Goal: Task Accomplishment & Management: Manage account settings

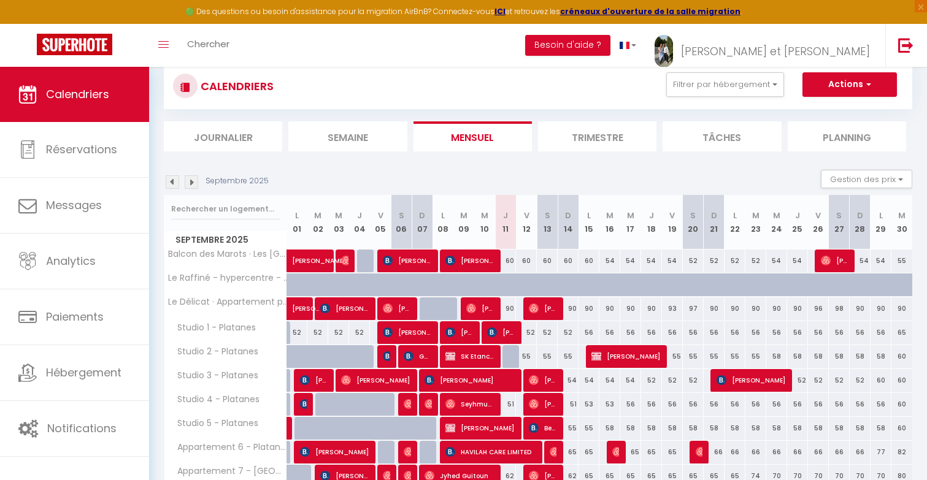
scroll to position [48, 0]
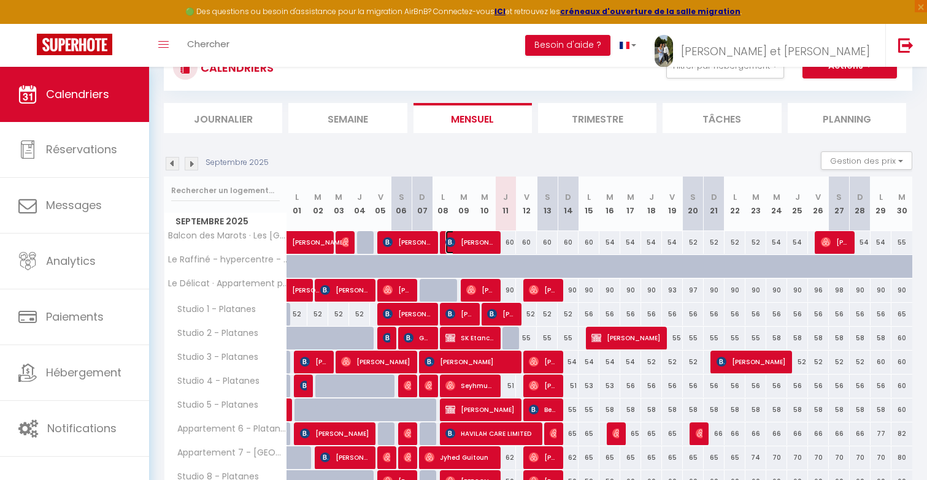
click at [490, 252] on span "[PERSON_NAME]" at bounding box center [469, 242] width 48 height 23
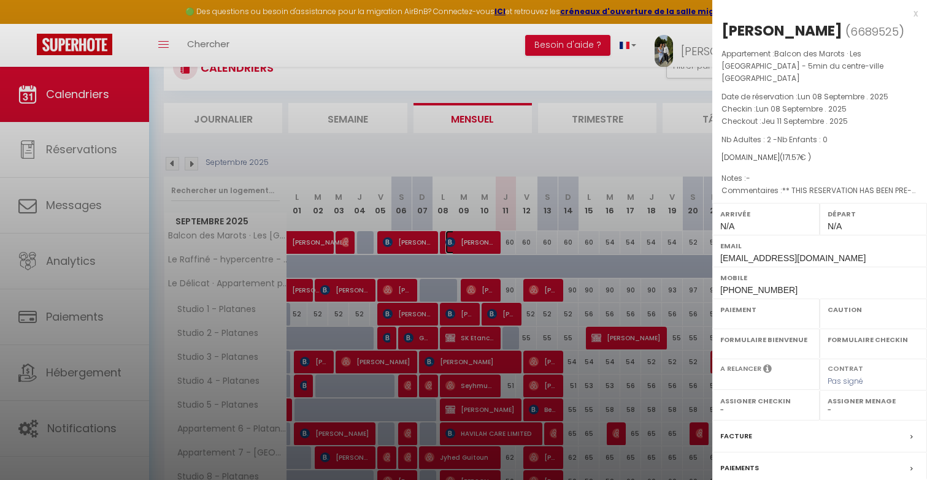
select select "OK"
select select "0"
select select "1"
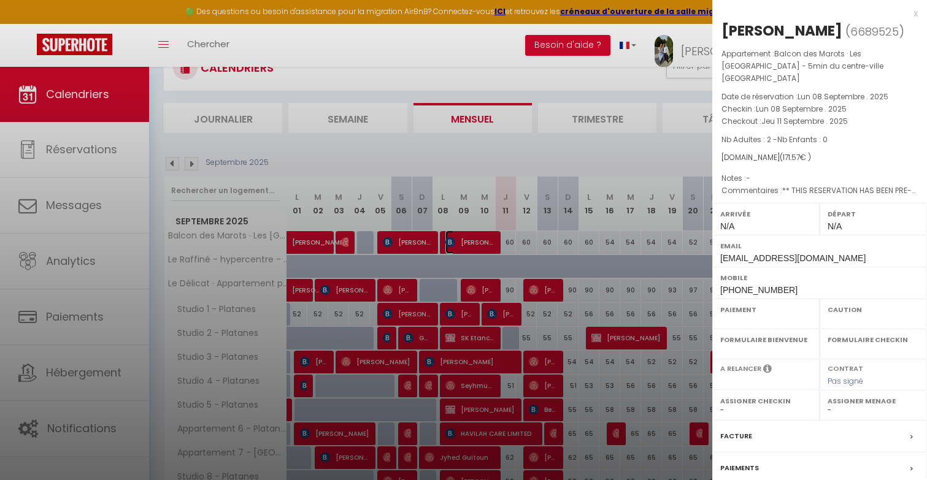
select select
click at [540, 248] on div at bounding box center [463, 240] width 927 height 480
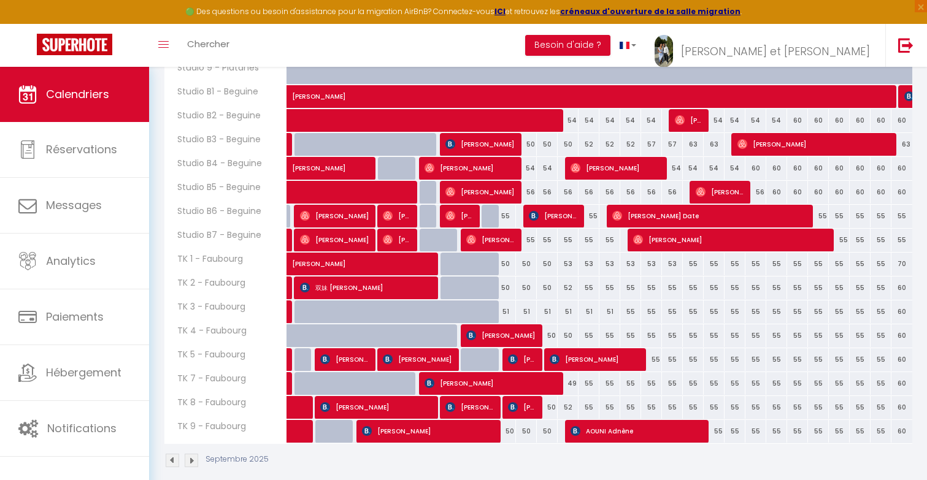
scroll to position [496, 0]
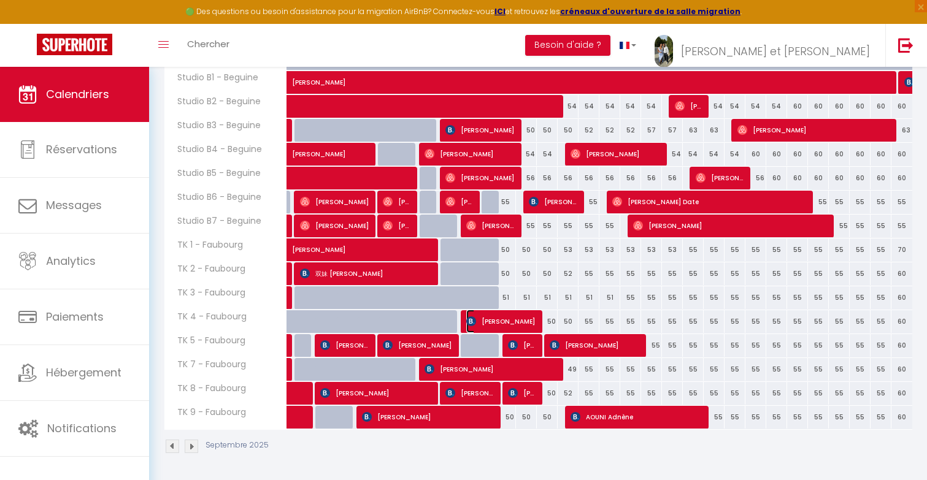
click at [509, 323] on span "[PERSON_NAME]" at bounding box center [500, 321] width 69 height 23
select select "KO"
select select "49307"
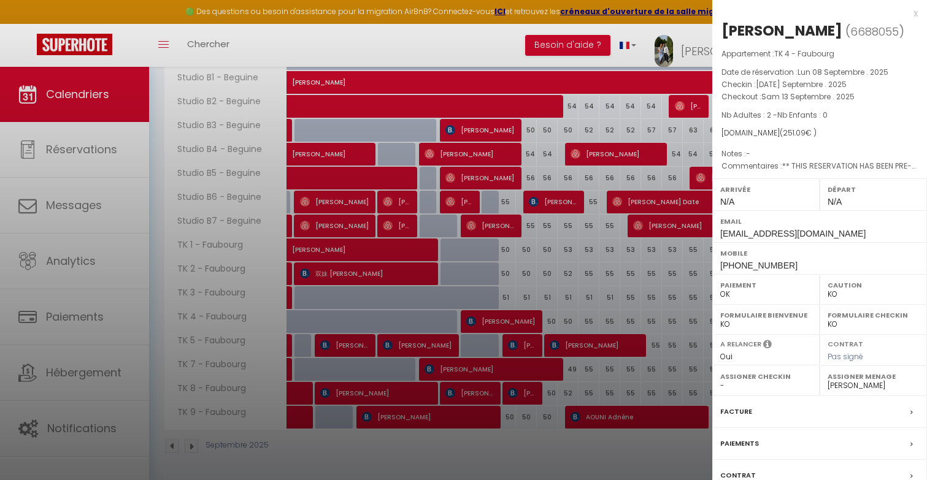
click at [562, 342] on div at bounding box center [463, 240] width 927 height 480
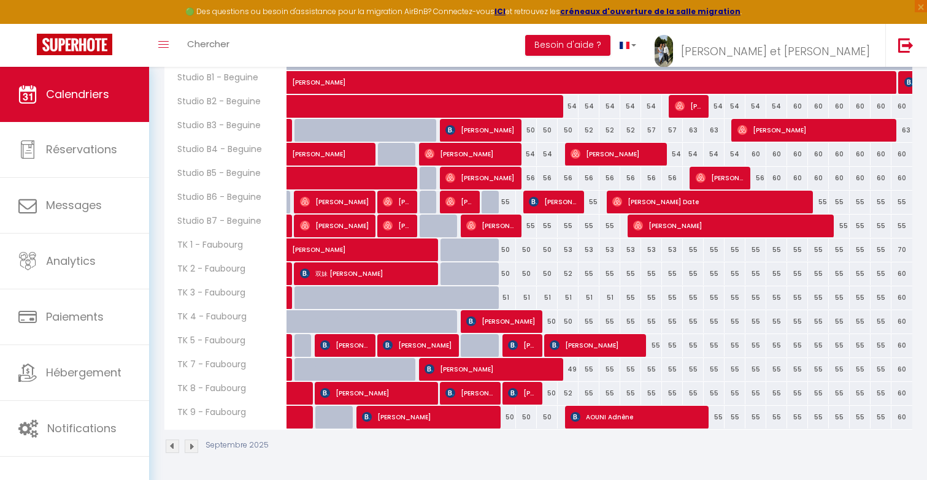
click at [549, 320] on div "50" at bounding box center [547, 321] width 21 height 23
type input "50"
type input "[PERSON_NAME] 13 Septembre 2025"
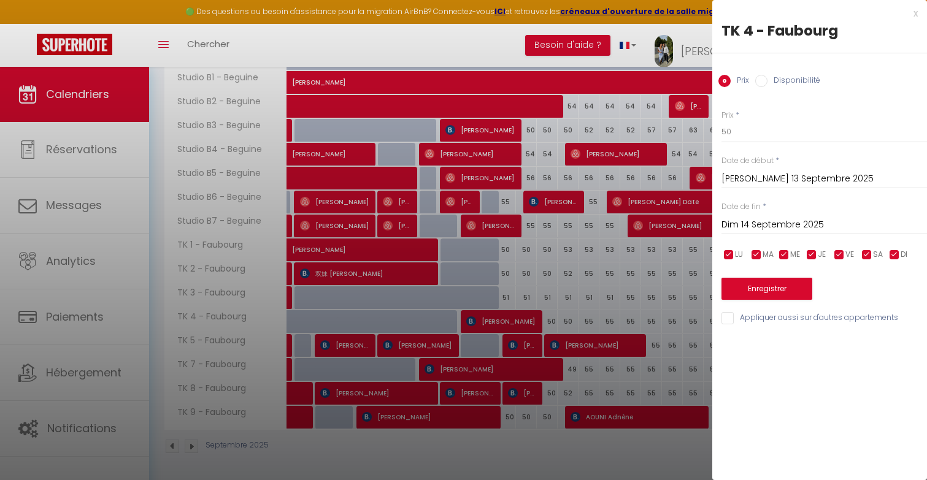
click at [780, 224] on input "Dim 14 Septembre 2025" at bounding box center [823, 225] width 205 height 16
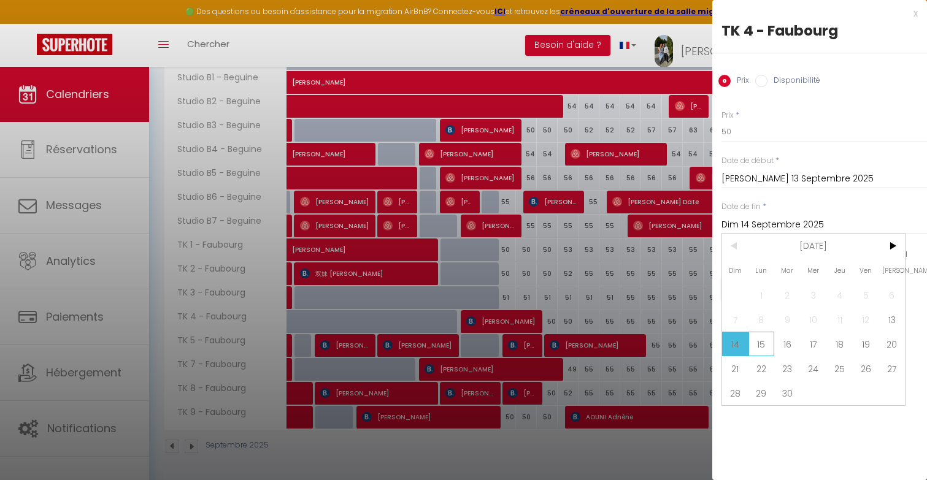
click at [760, 338] on span "15" at bounding box center [761, 344] width 26 height 25
type input "Lun 15 Septembre 2025"
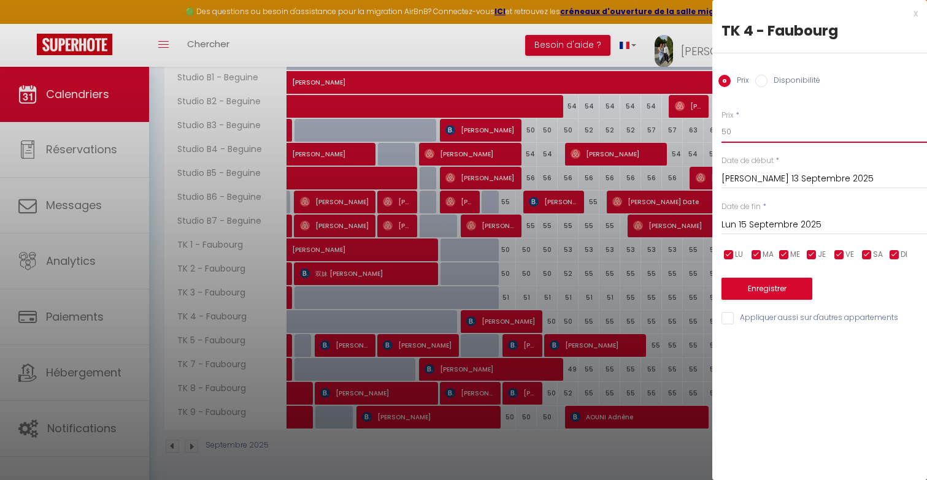
click at [751, 136] on input "50" at bounding box center [823, 132] width 205 height 22
type input "55"
click at [756, 285] on button "Enregistrer" at bounding box center [766, 289] width 91 height 22
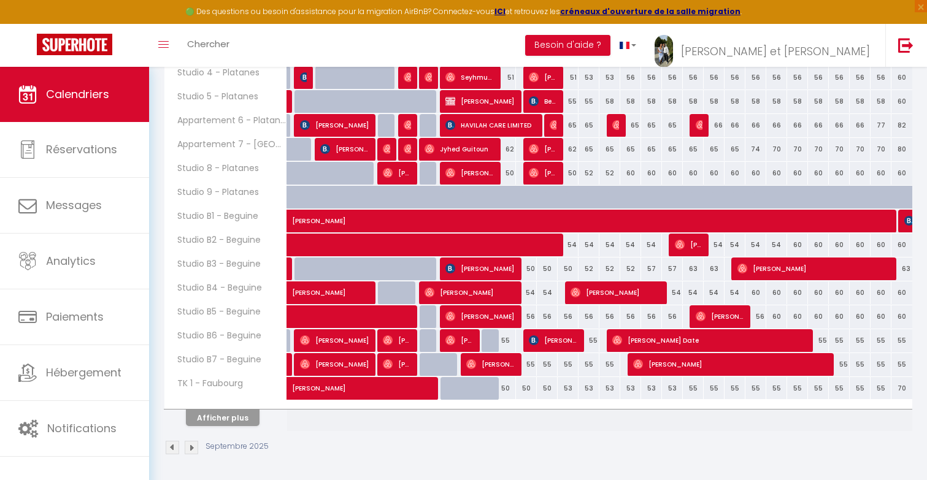
scroll to position [358, 0]
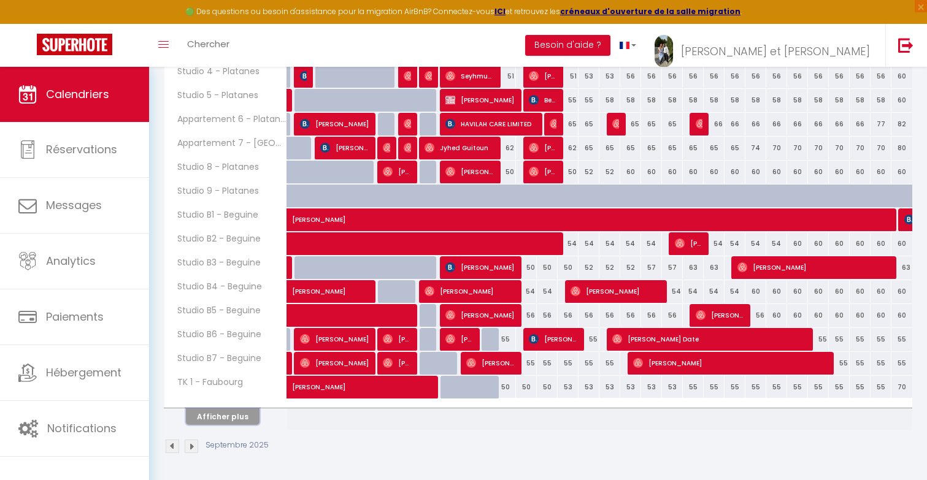
click at [220, 416] on button "Afficher plus" at bounding box center [223, 417] width 74 height 17
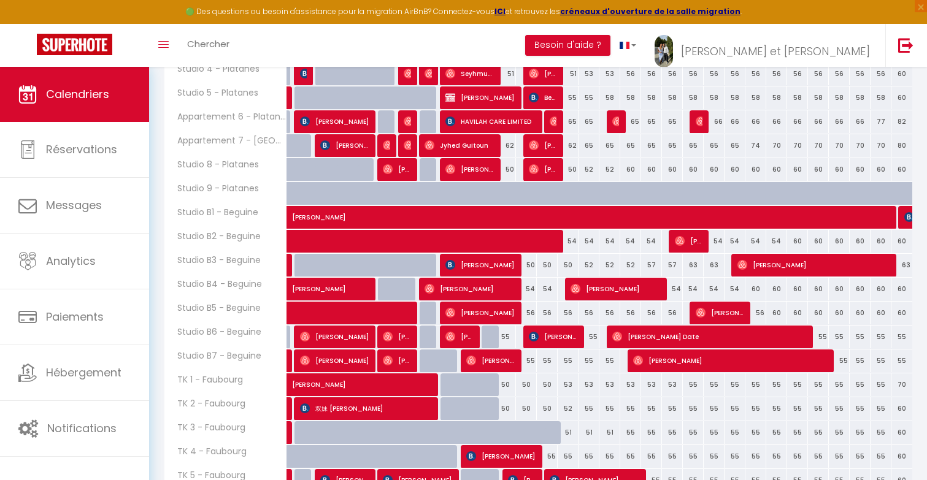
click at [232, 415] on th "TK 2 - Faubourg" at bounding box center [225, 408] width 123 height 23
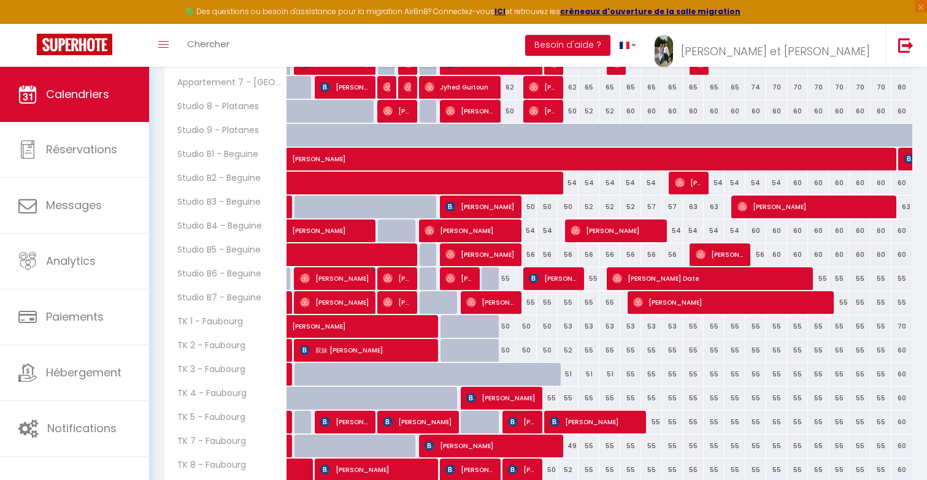
scroll to position [421, 0]
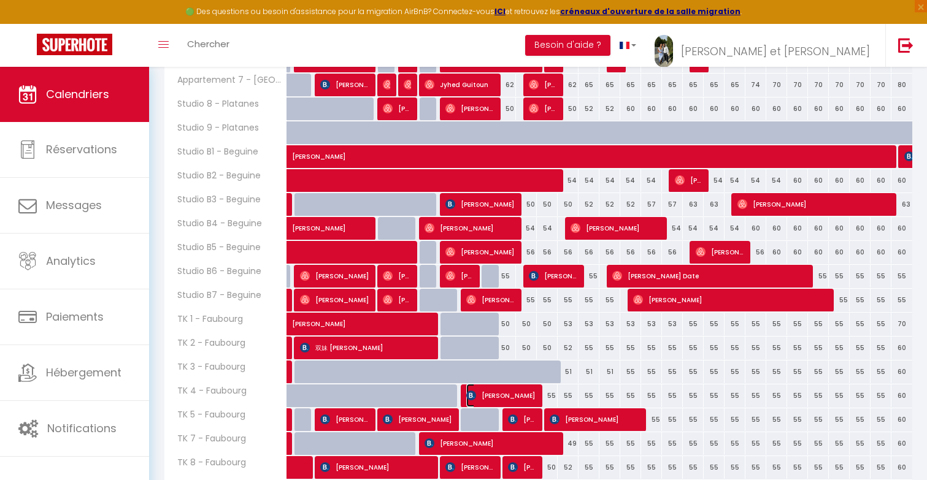
click at [521, 393] on span "[PERSON_NAME]" at bounding box center [500, 395] width 69 height 23
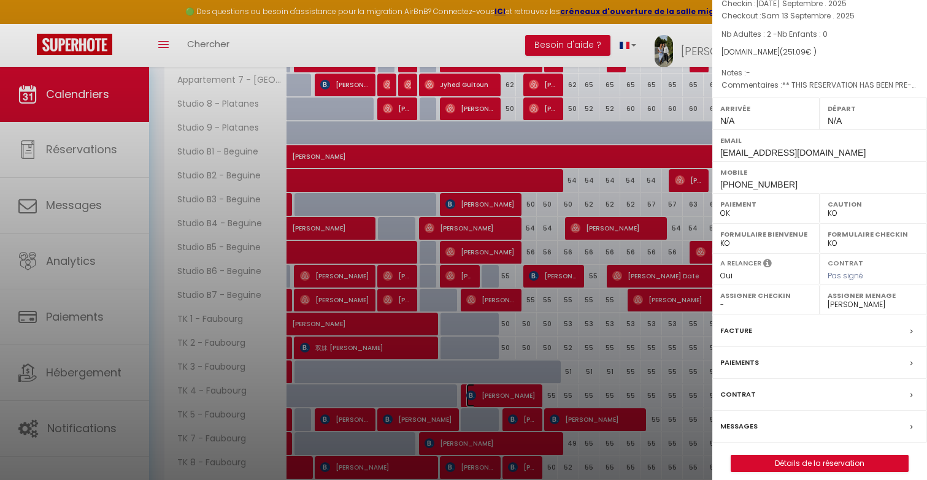
scroll to position [111, 0]
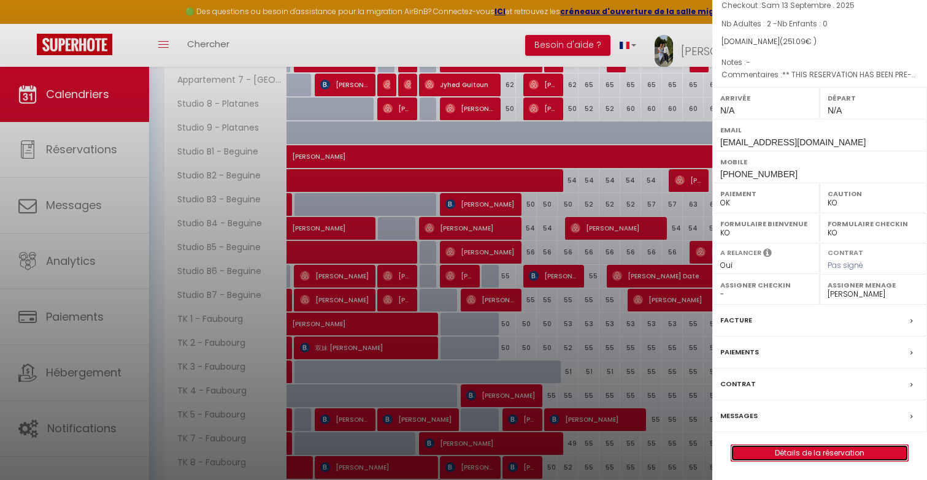
click at [782, 451] on link "Détails de la réservation" at bounding box center [819, 453] width 177 height 16
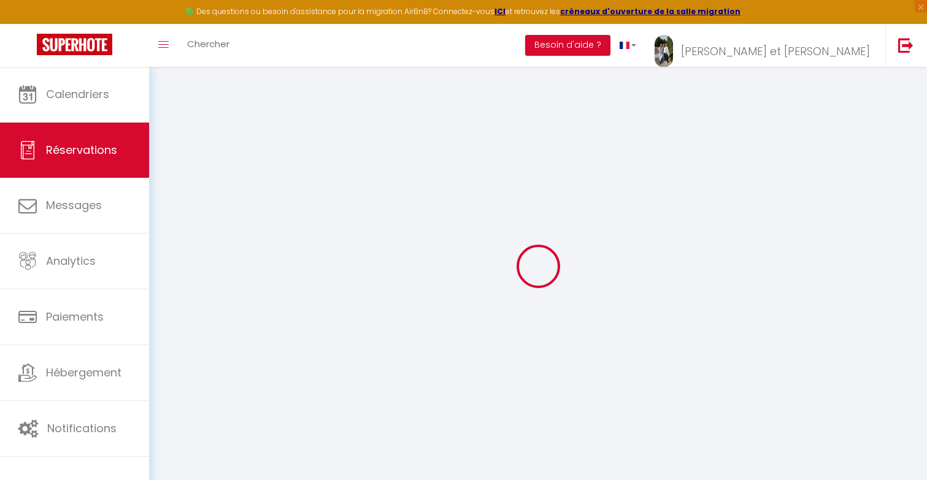
select select
checkbox input "false"
select select
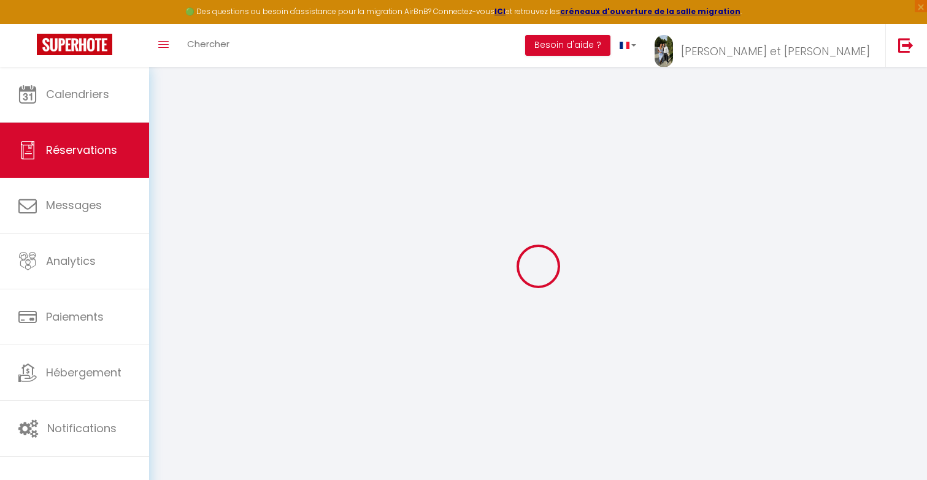
checkbox input "false"
select select
checkbox input "false"
type textarea "** THIS RESERVATION HAS BEEN PRE-PAID ** BOOKING NOTE : Payment charge is EUR 3…"
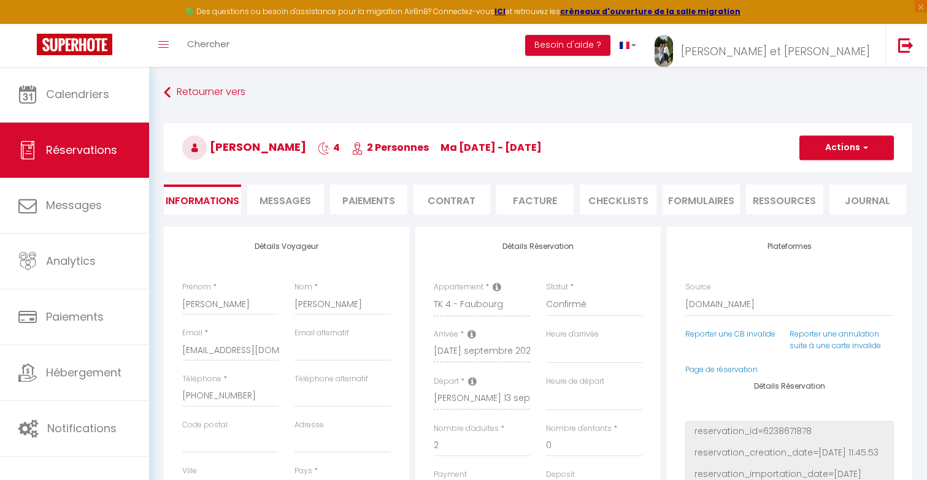
type input "25"
type input "6.49"
select select
checkbox input "false"
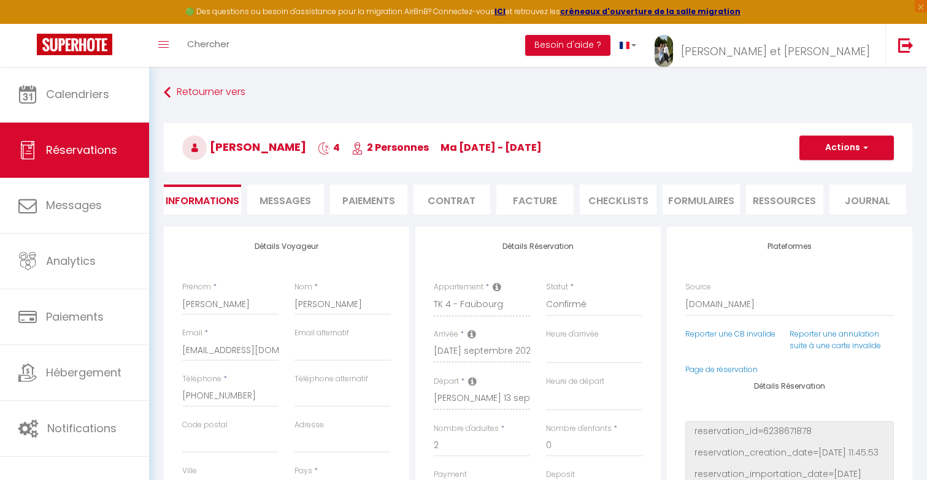
select select
click at [513, 142] on span "ma [DATE] - [DATE]" at bounding box center [490, 147] width 101 height 14
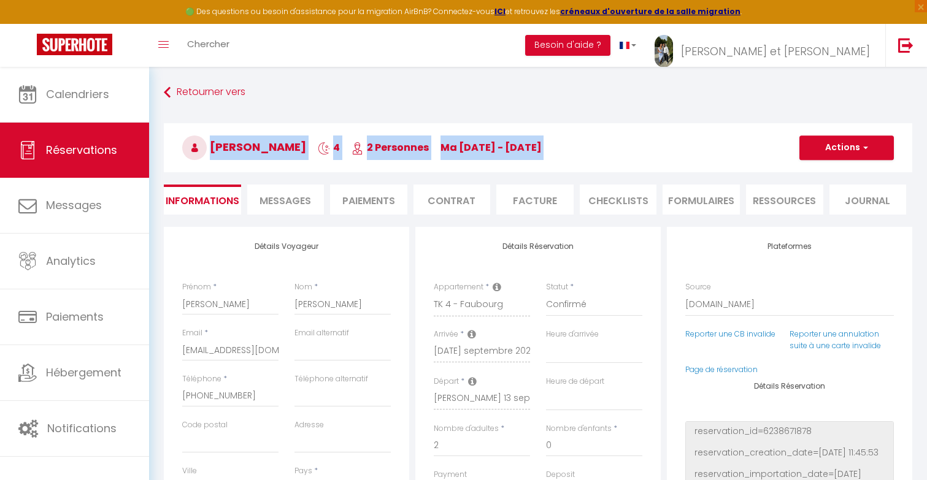
click at [498, 144] on span "ma [DATE] - [DATE]" at bounding box center [490, 147] width 101 height 14
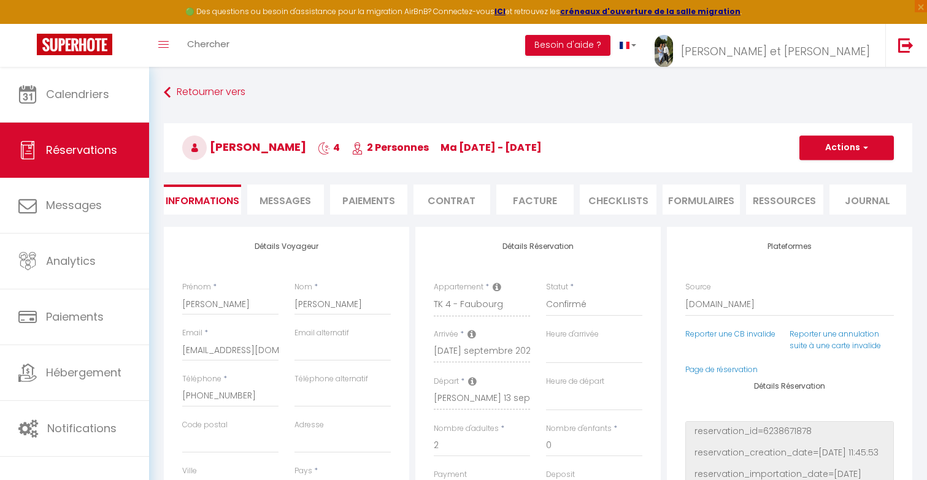
click at [292, 247] on h4 "Détails Voyageur" at bounding box center [286, 246] width 209 height 9
click at [288, 144] on span "[PERSON_NAME]" at bounding box center [244, 146] width 124 height 15
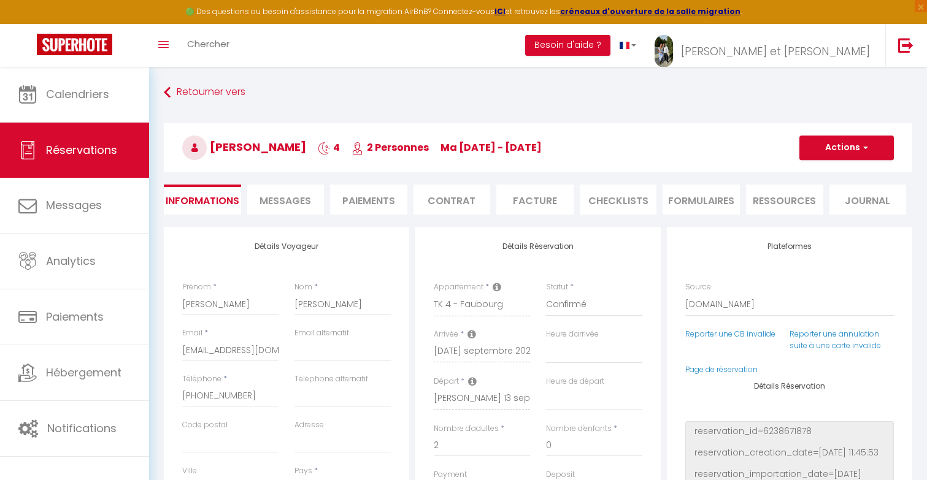
click at [288, 144] on span "[PERSON_NAME]" at bounding box center [244, 146] width 124 height 15
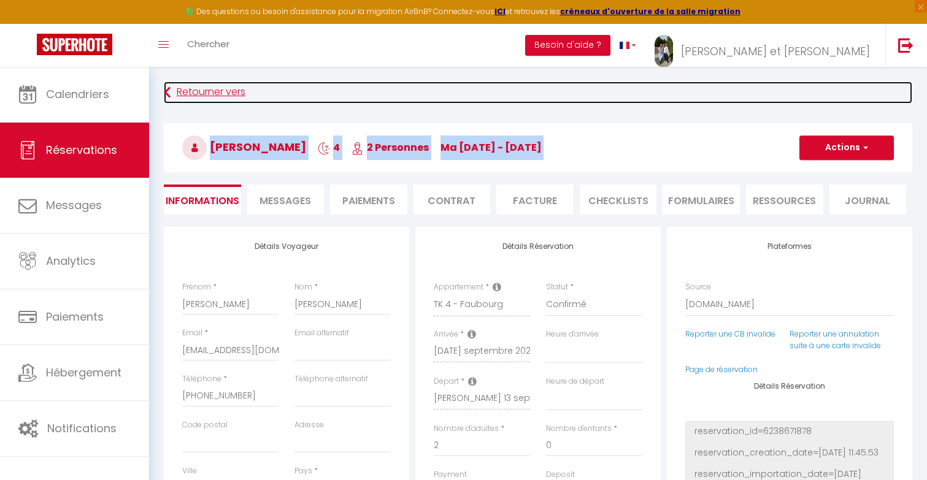
click at [274, 99] on link "Retourner vers" at bounding box center [538, 93] width 748 height 22
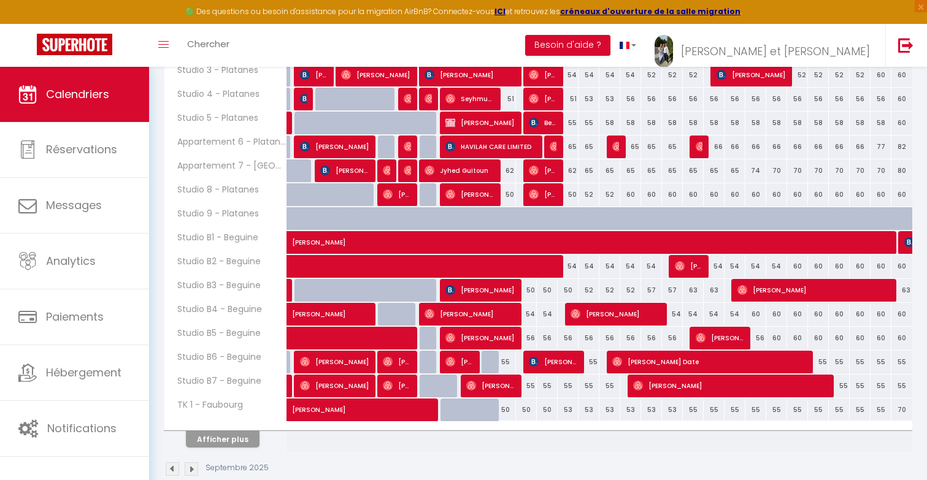
scroll to position [358, 0]
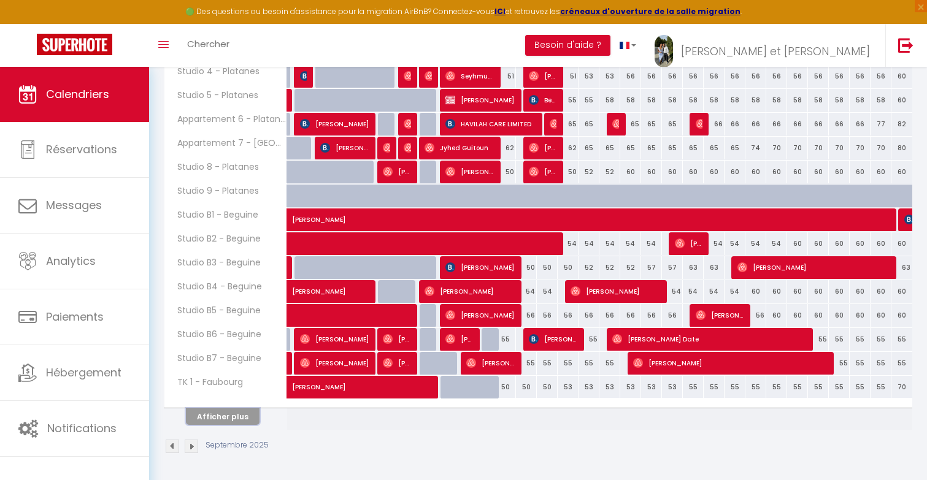
click at [213, 415] on button "Afficher plus" at bounding box center [223, 417] width 74 height 17
select select
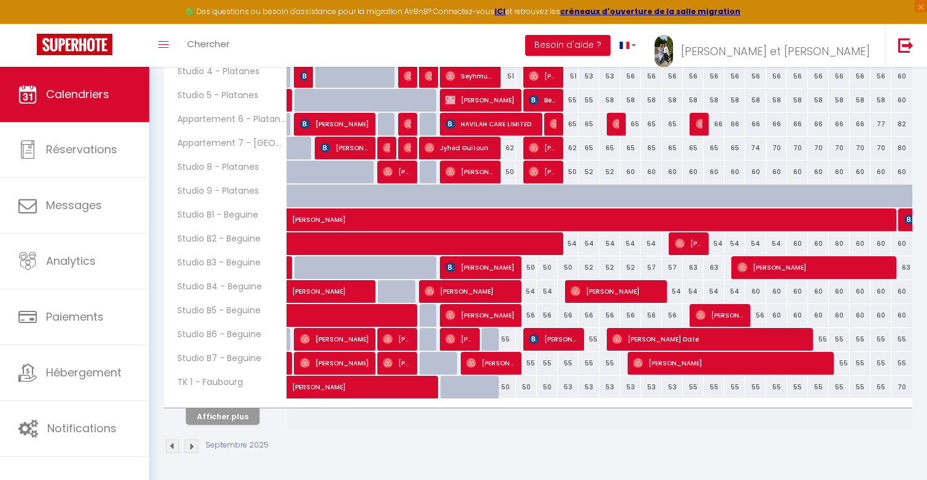
select select
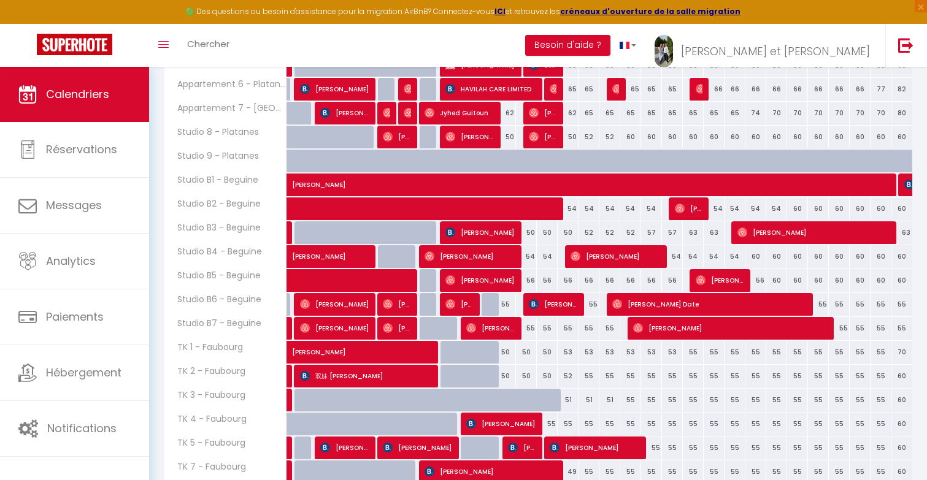
scroll to position [400, 0]
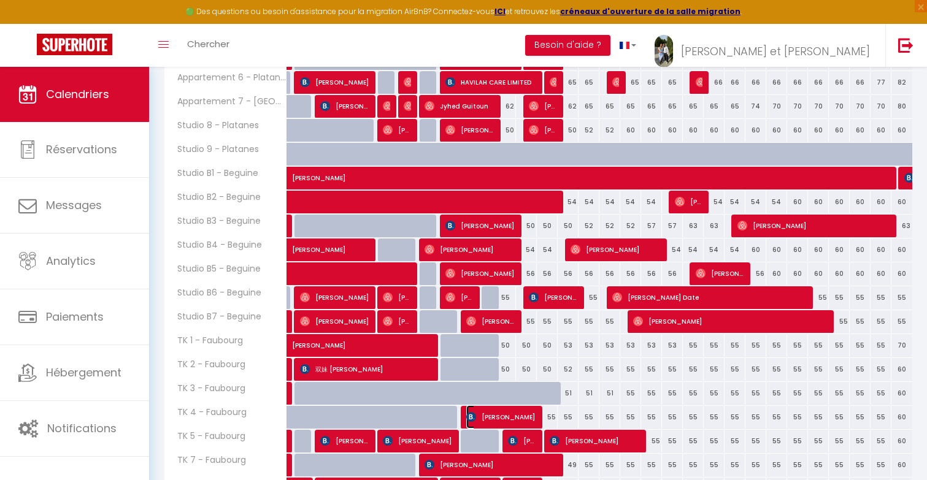
click at [514, 414] on span "[PERSON_NAME]" at bounding box center [500, 416] width 69 height 23
select select "OK"
select select "KO"
select select "0"
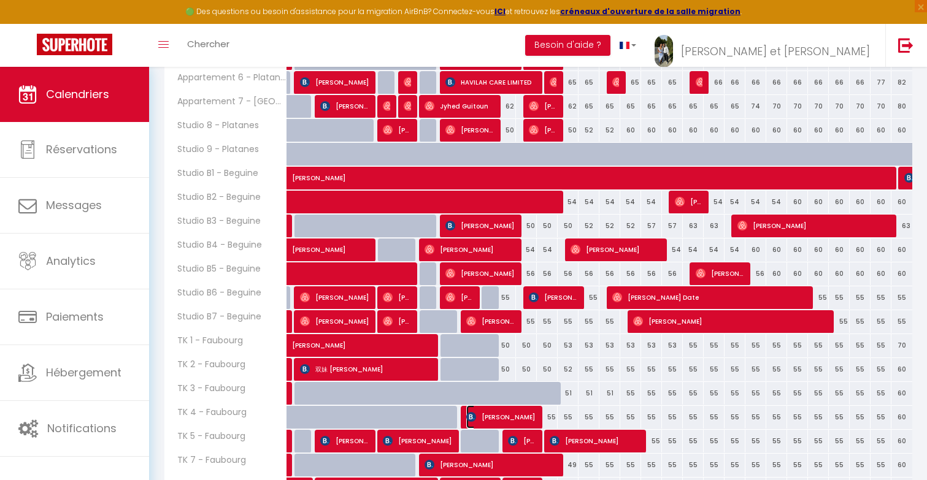
select select "1"
select select
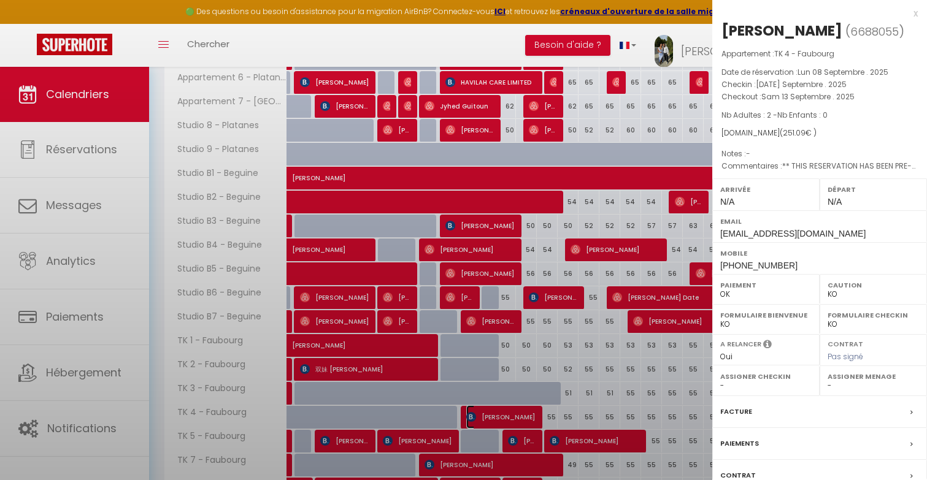
select select "49307"
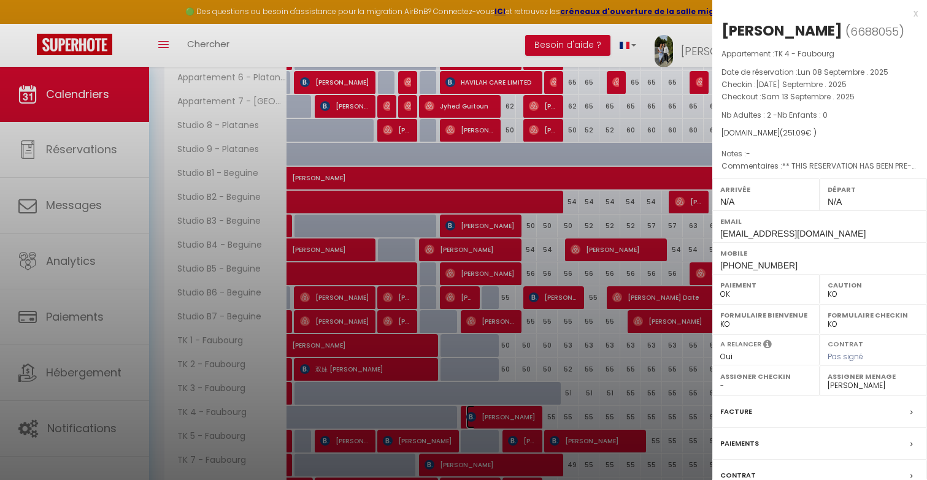
scroll to position [111, 0]
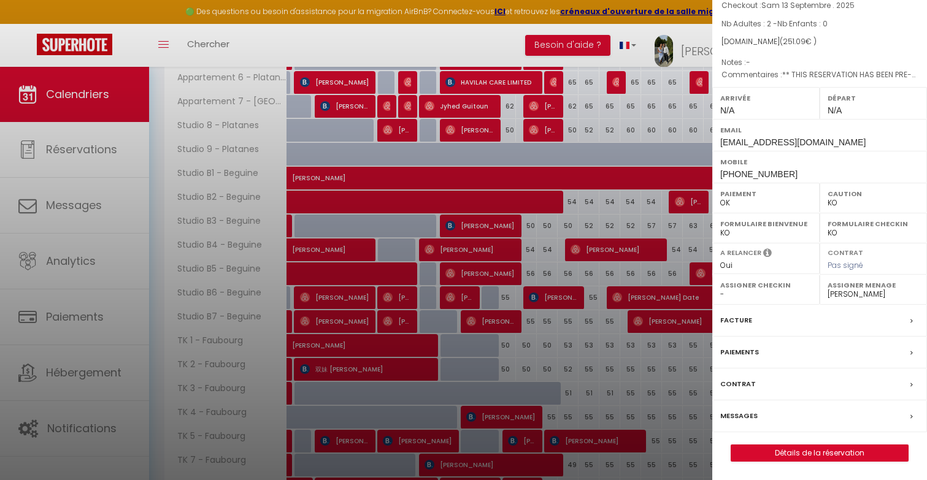
click at [803, 350] on div "Paiements" at bounding box center [819, 353] width 215 height 32
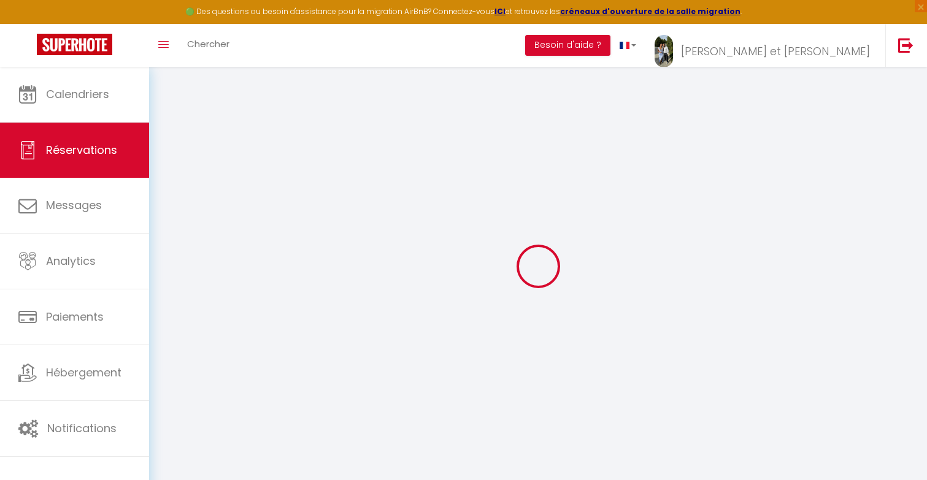
type input "[PERSON_NAME]"
type input "[EMAIL_ADDRESS][DOMAIN_NAME]"
type input "[PHONE_NUMBER]"
type input "."
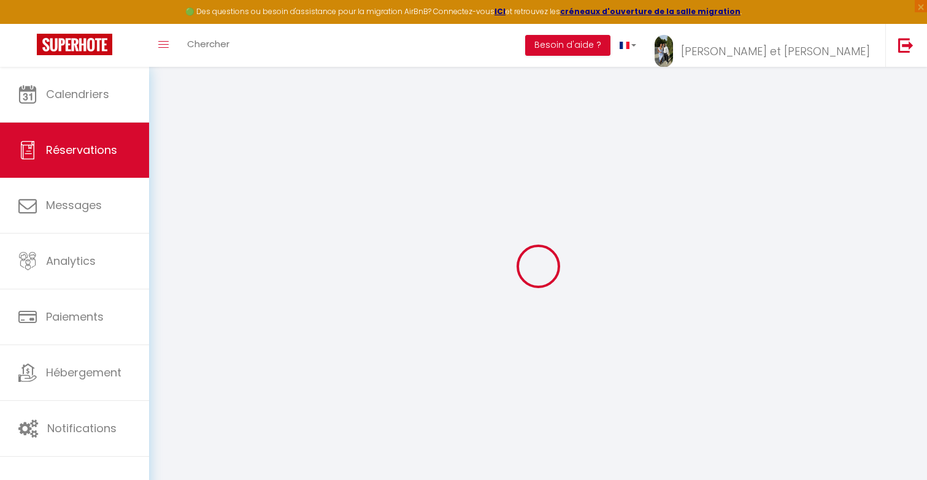
select select "ES"
type input "41.58"
type input "3.52"
select select "72281"
select select "1"
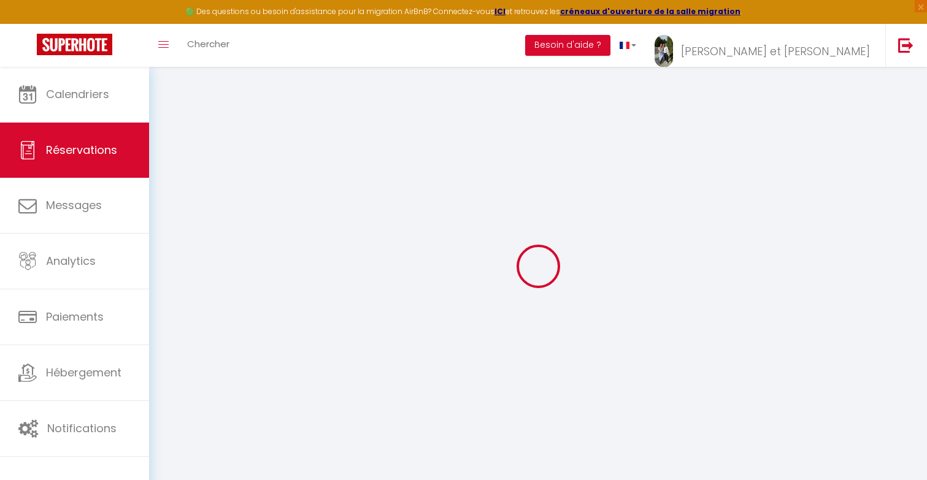
select select
type input "2"
select select "12"
select select
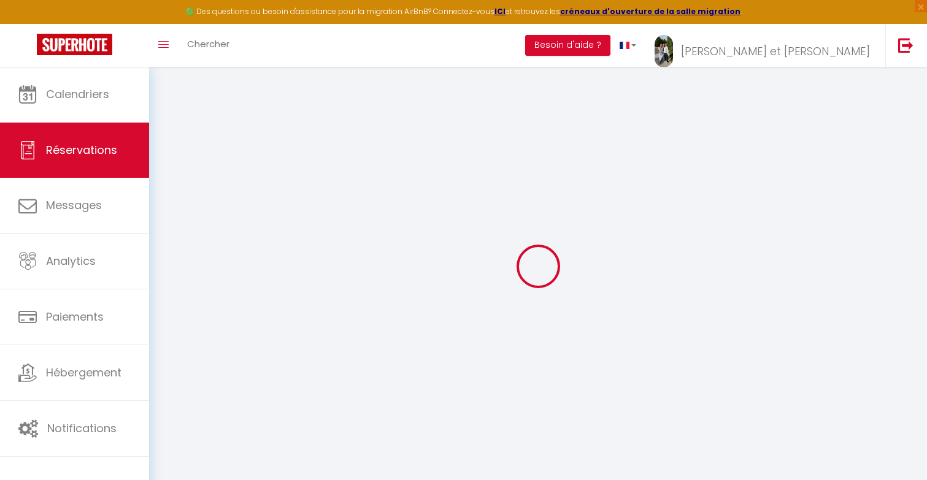
type input "219.6"
checkbox input "false"
type input "0"
select select "2"
type input "0"
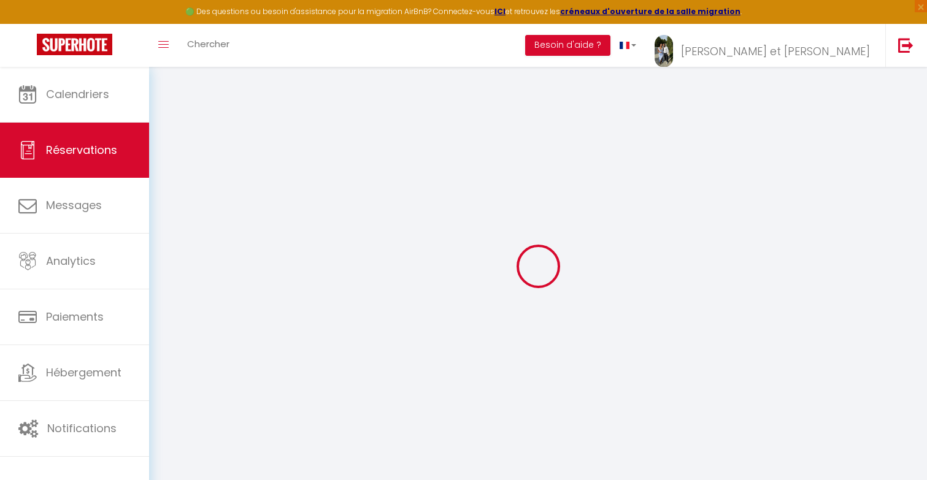
type input "0"
select select
select select "14"
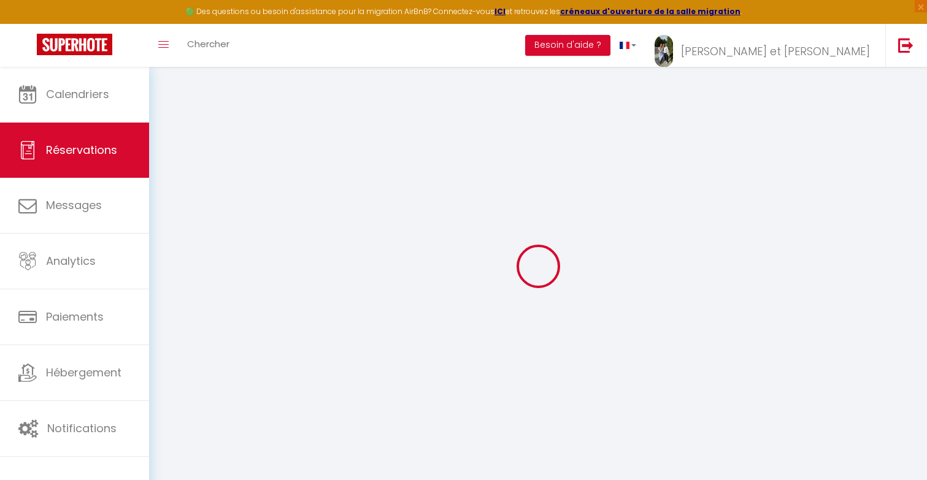
checkbox input "false"
select select
checkbox input "false"
select select
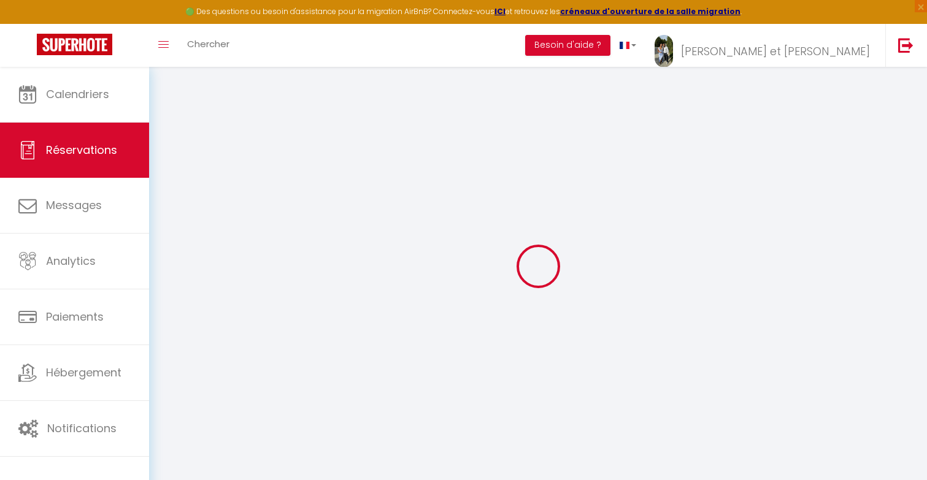
select select
checkbox input "false"
type textarea "** THIS RESERVATION HAS BEEN PRE-PAID ** BOOKING NOTE : Payment charge is EUR 3…"
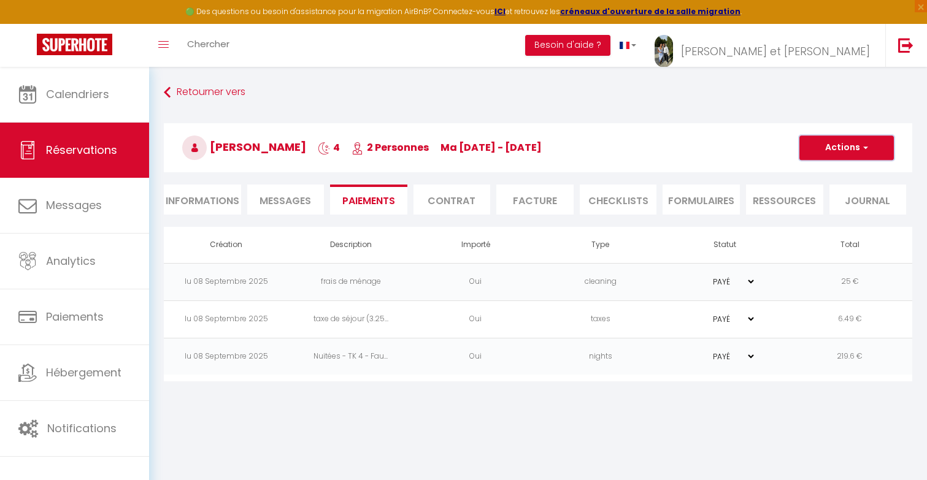
click at [837, 149] on button "Actions" at bounding box center [846, 148] width 94 height 25
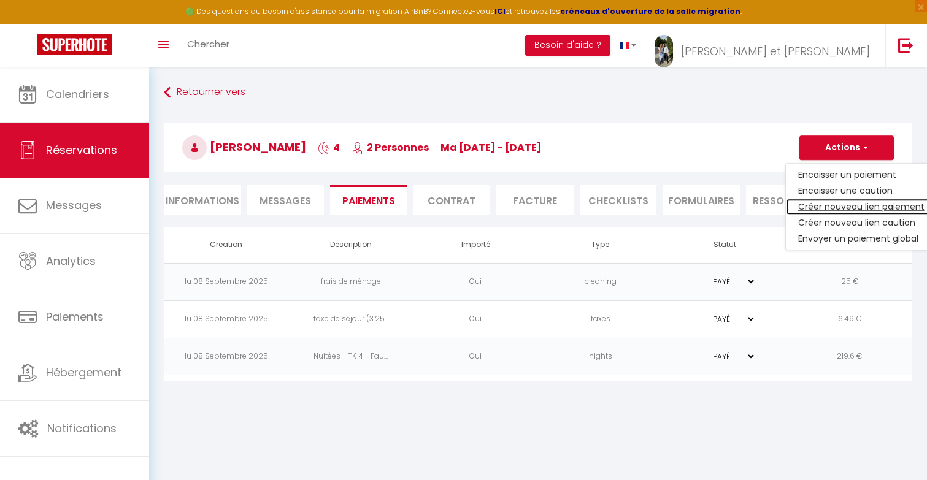
click at [834, 208] on link "Créer nouveau lien paiement" at bounding box center [861, 207] width 151 height 16
select select "nights"
type input "[EMAIL_ADDRESS][DOMAIN_NAME]"
select select "15169"
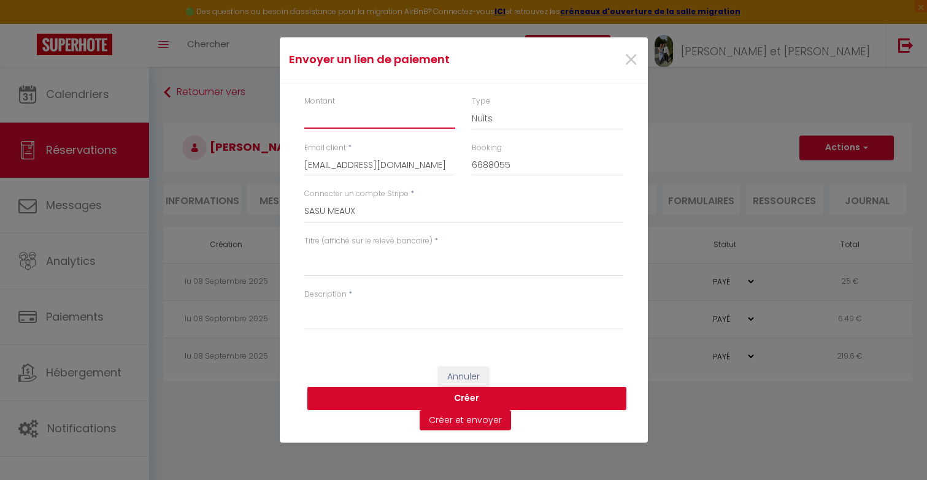
click at [393, 129] on input "Montant" at bounding box center [380, 118] width 152 height 22
click at [361, 123] on input "Montant" at bounding box center [380, 118] width 152 height 22
type input "113"
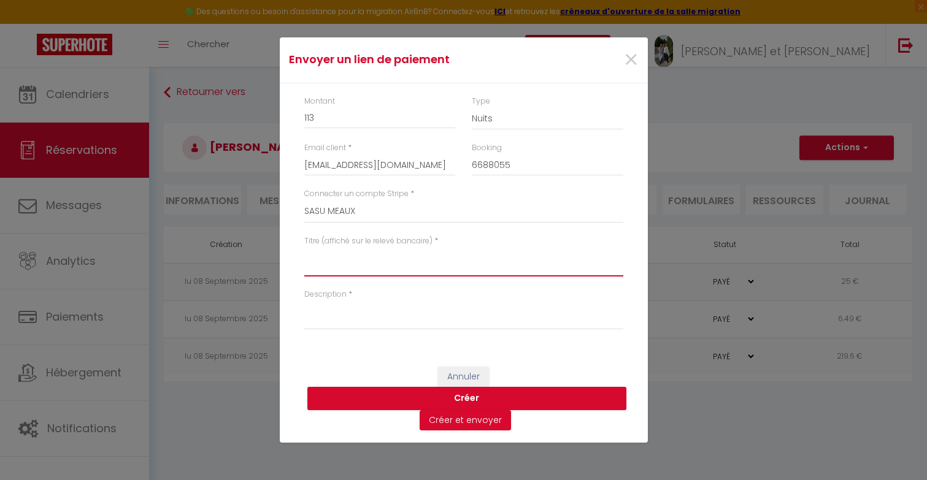
click at [337, 275] on textarea "Titre (affiché sur le relevé bancaire)" at bounding box center [463, 261] width 319 height 29
type textarea "Prolongation 2 nuits du [DATE] au [DATE]"
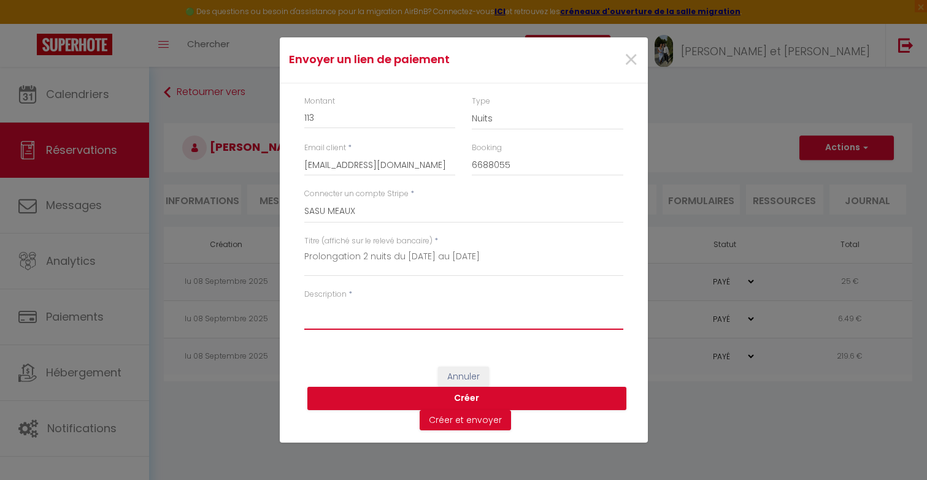
click at [333, 323] on textarea "Description" at bounding box center [463, 315] width 319 height 29
type textarea "(55 euros la nuit x 2 + 3 euros taxes séjour)"
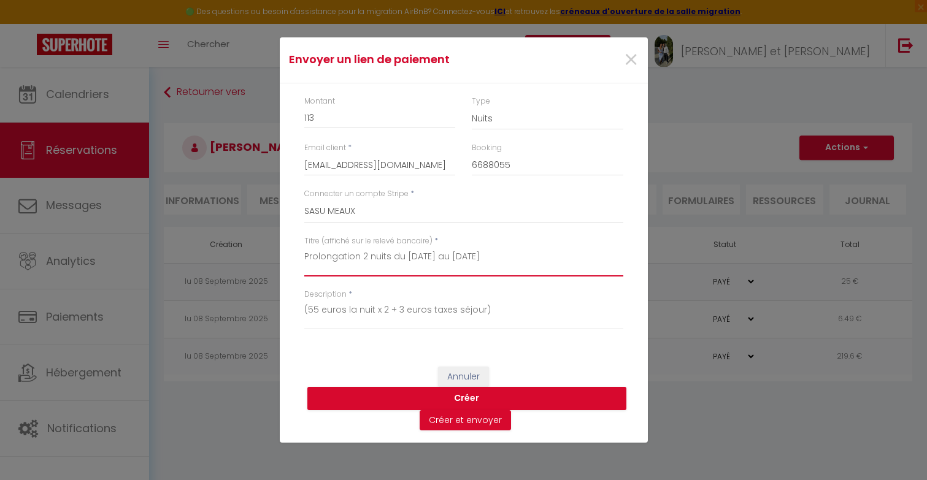
click at [360, 259] on textarea "Prolongation 2 nuits du [DATE] au [DATE]" at bounding box center [463, 261] width 319 height 29
type textarea "Prolongation de 2 nuits du [DATE] au [DATE]"
click at [397, 399] on button "Créer" at bounding box center [466, 398] width 319 height 23
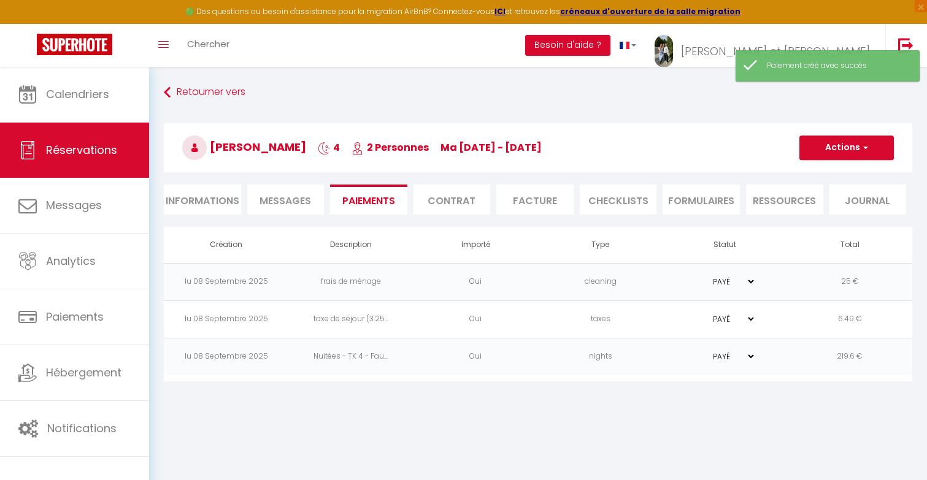
select select "0"
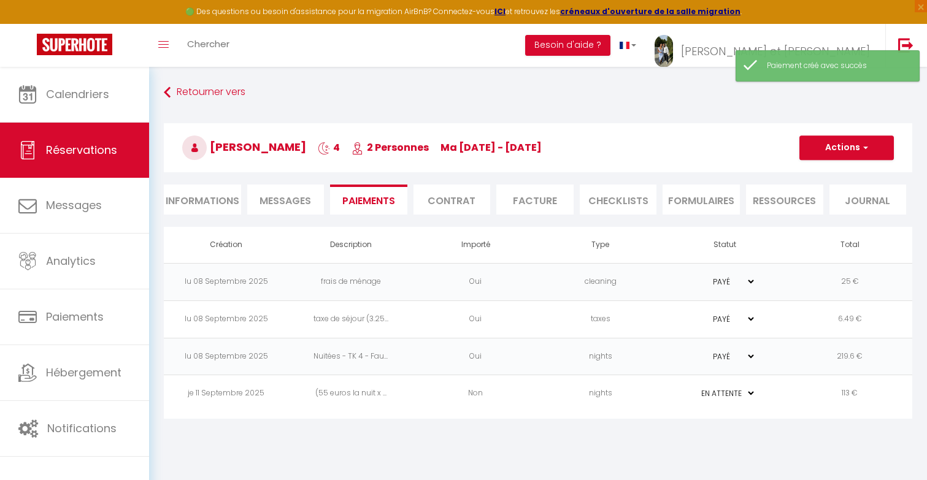
click at [628, 395] on td "nights" at bounding box center [600, 393] width 125 height 37
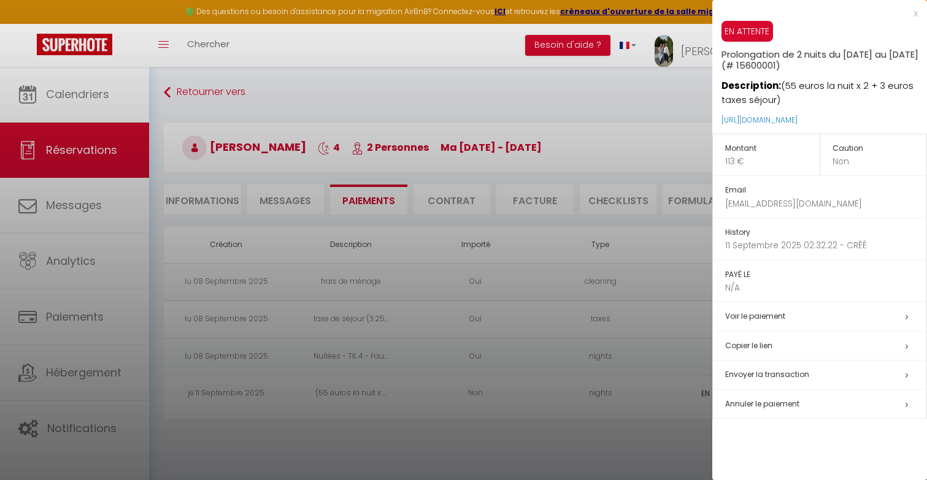
click at [768, 350] on h5 "Copier le lien" at bounding box center [825, 346] width 201 height 14
click at [549, 405] on div at bounding box center [463, 240] width 927 height 480
